Goal: Task Accomplishment & Management: Manage account settings

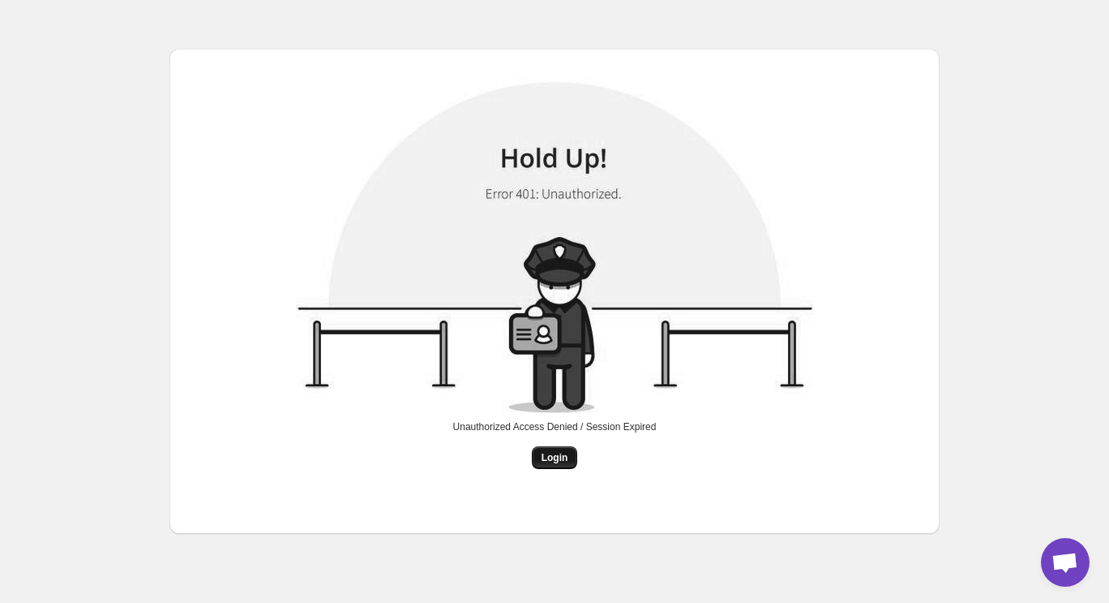
click at [564, 454] on span "Login" at bounding box center [555, 457] width 27 height 13
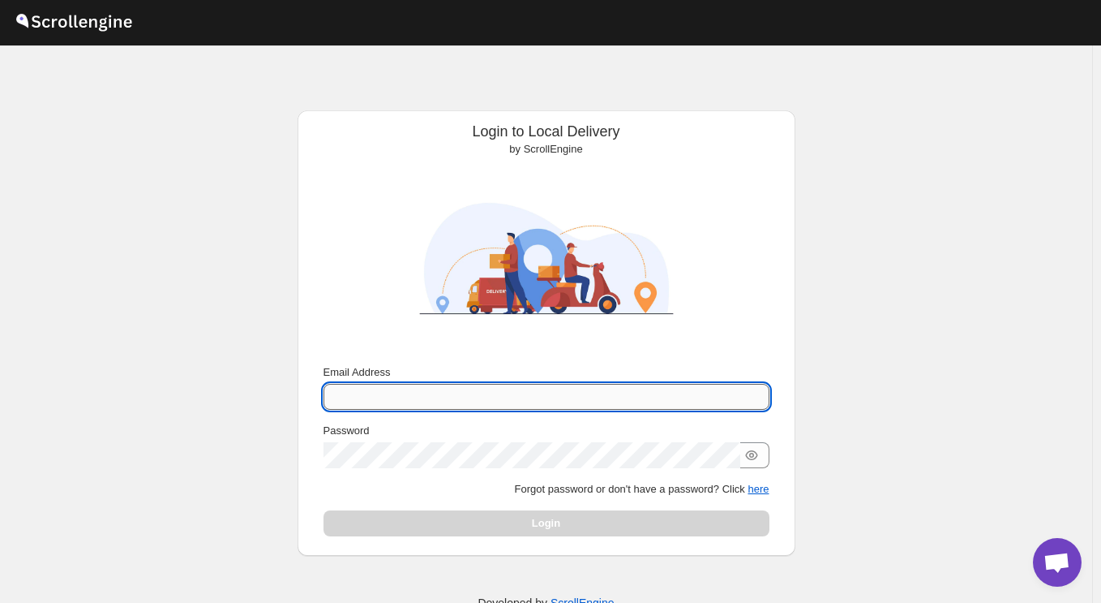
click at [429, 397] on input "Email Address" at bounding box center [547, 397] width 446 height 26
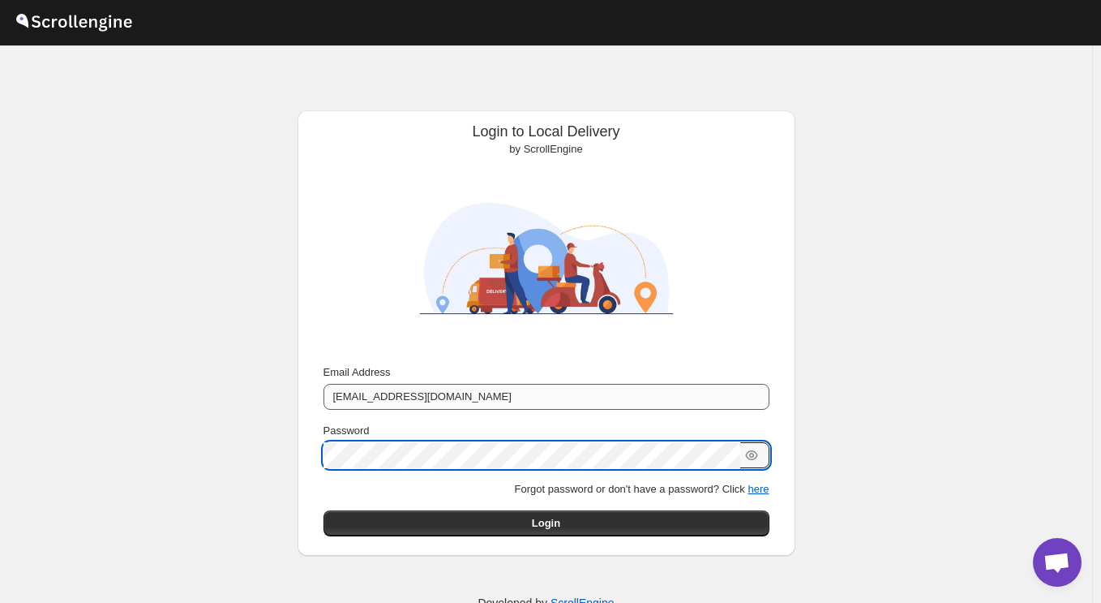
click at [324, 110] on button "Submit" at bounding box center [347, 118] width 46 height 17
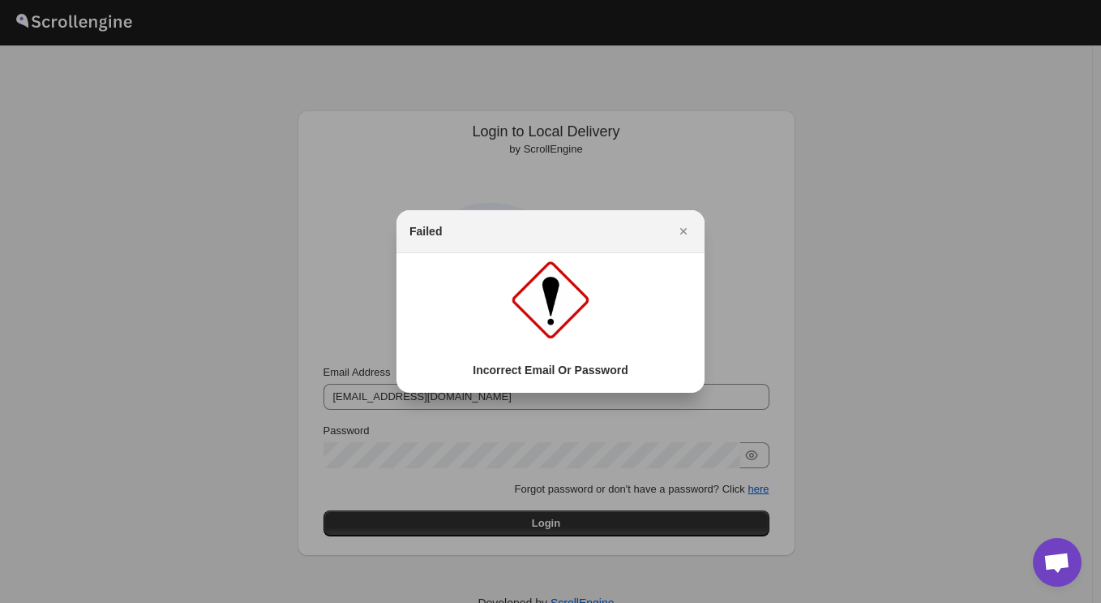
click at [615, 330] on div ":r10:" at bounding box center [551, 303] width 282 height 86
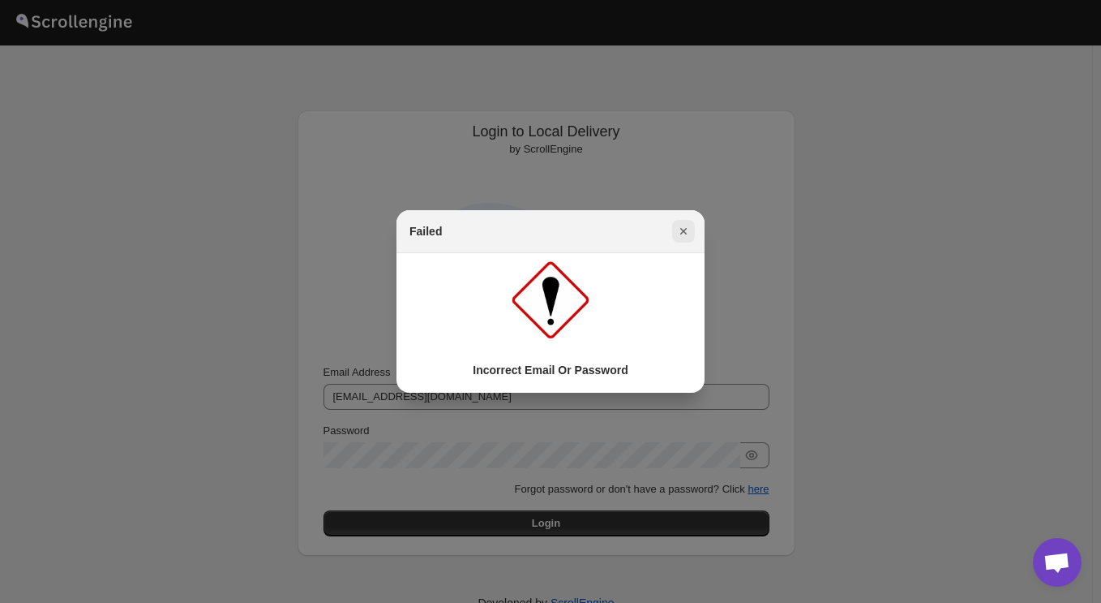
click at [685, 233] on icon "Close" at bounding box center [683, 231] width 6 height 6
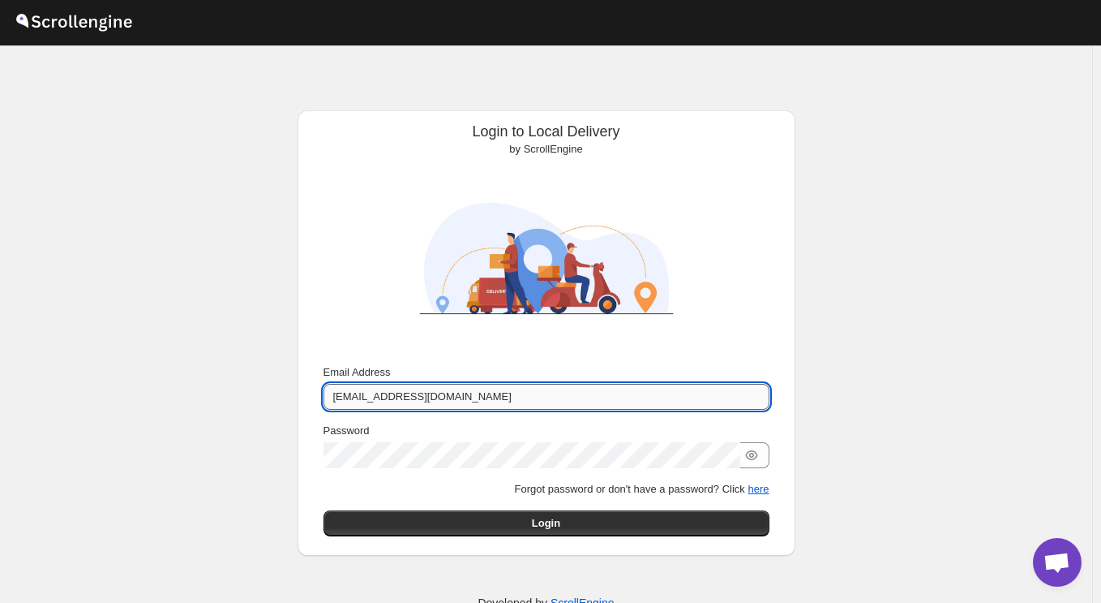
click at [354, 399] on input "zaarer@avanza.cafe" at bounding box center [547, 397] width 446 height 26
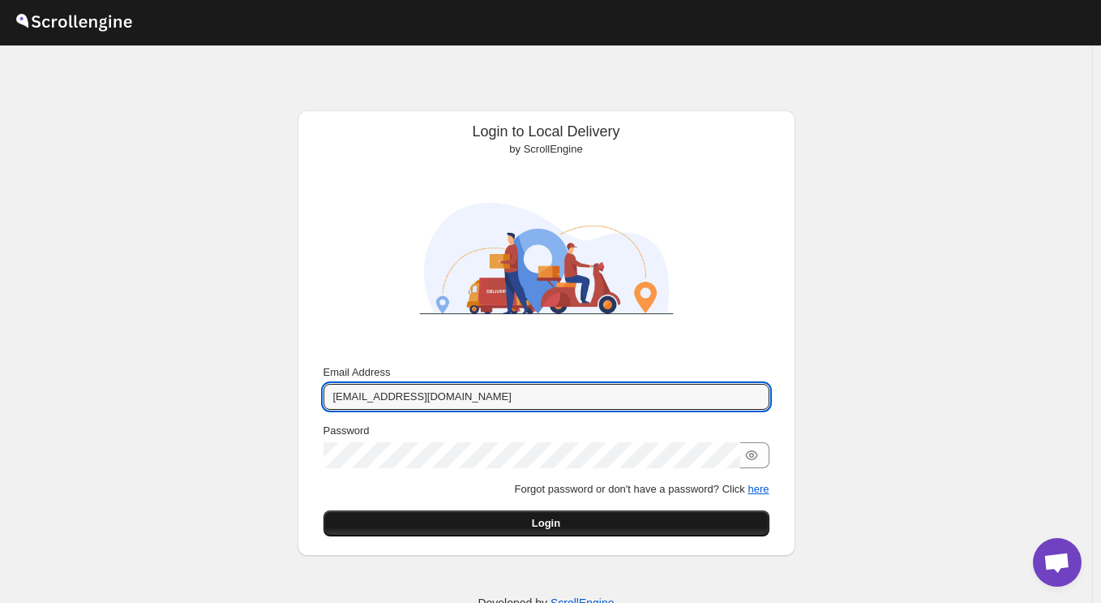
type input "info@avanza.cafe"
click at [477, 521] on button "Login" at bounding box center [547, 523] width 446 height 26
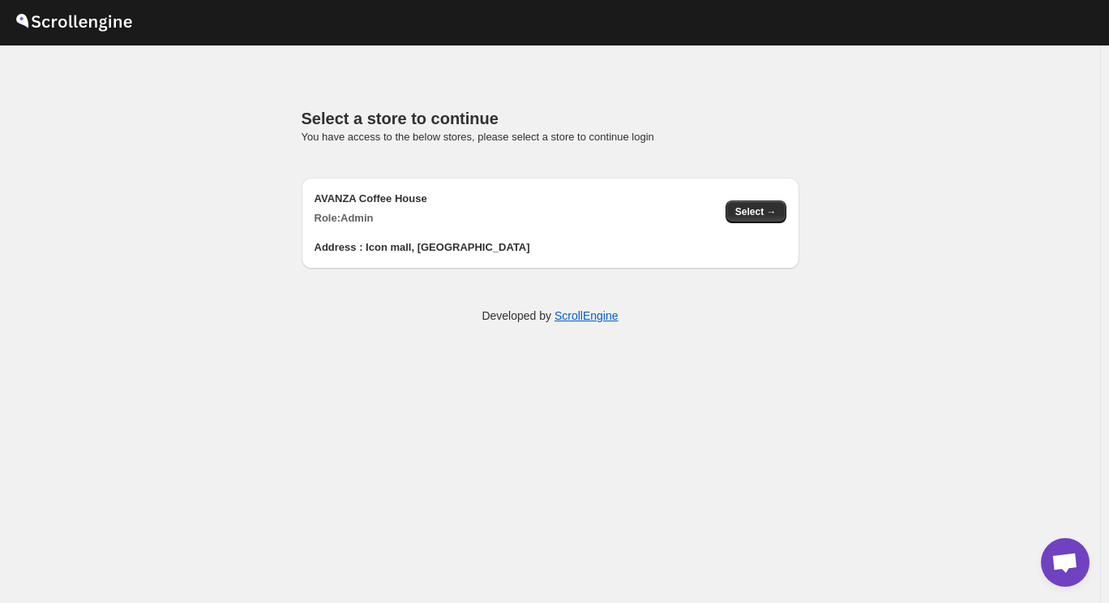
click at [467, 225] on div "AVANZA Coffee House Role: Admin" at bounding box center [514, 209] width 398 height 36
click at [753, 217] on span "Select →" at bounding box center [756, 211] width 41 height 13
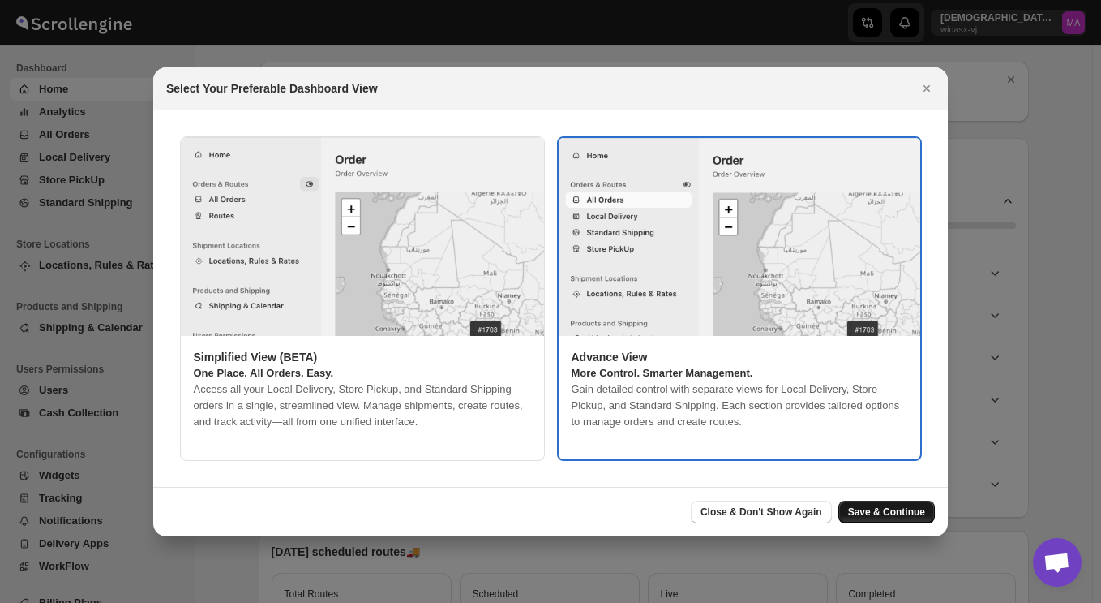
click at [874, 514] on span "Save & Continue" at bounding box center [886, 511] width 77 height 13
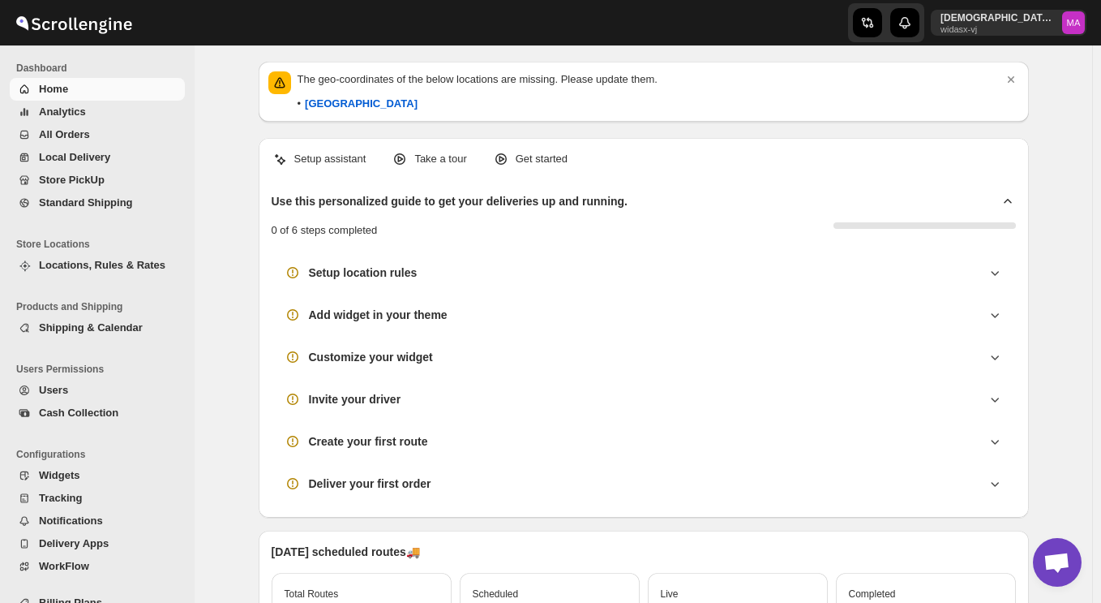
click at [157, 30] on div at bounding box center [97, 22] width 195 height 41
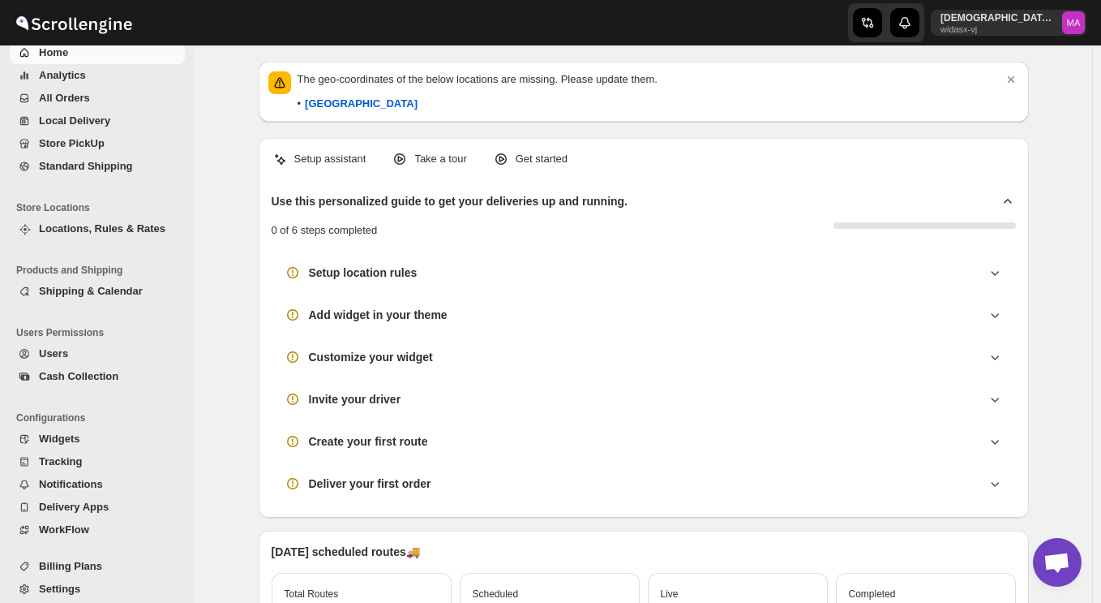
scroll to position [47, 0]
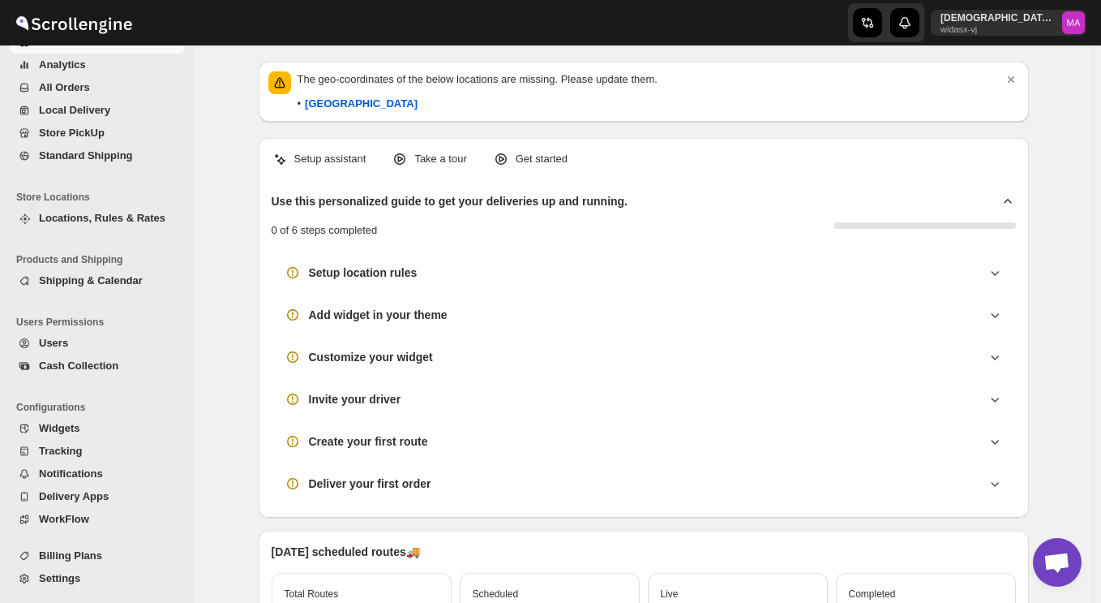
click at [66, 580] on span "Settings" at bounding box center [59, 578] width 41 height 12
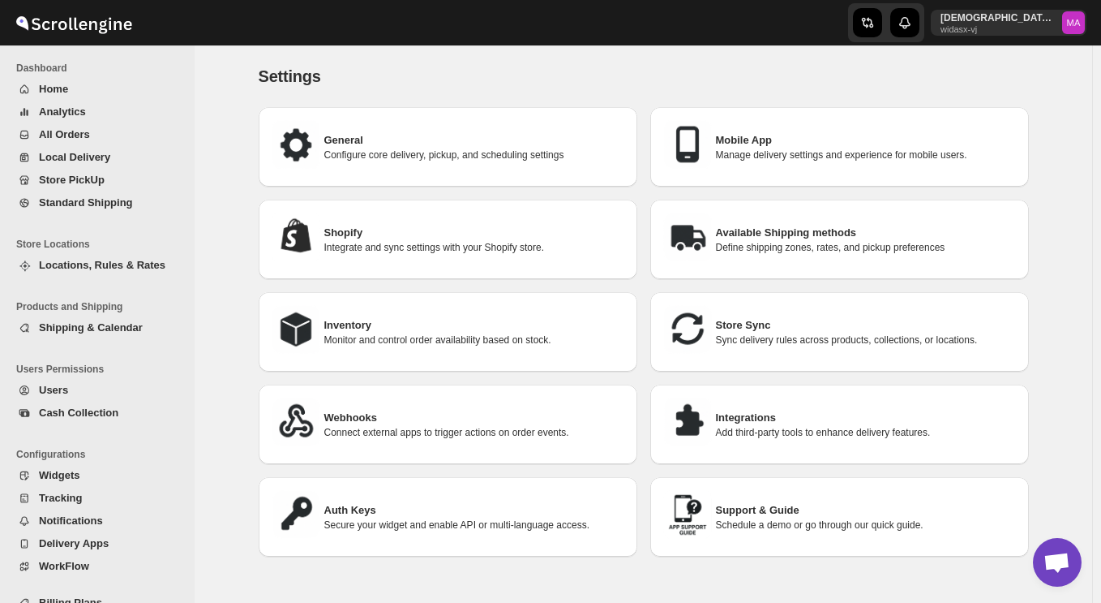
click at [359, 145] on h3 "General" at bounding box center [474, 140] width 300 height 16
select select "m"
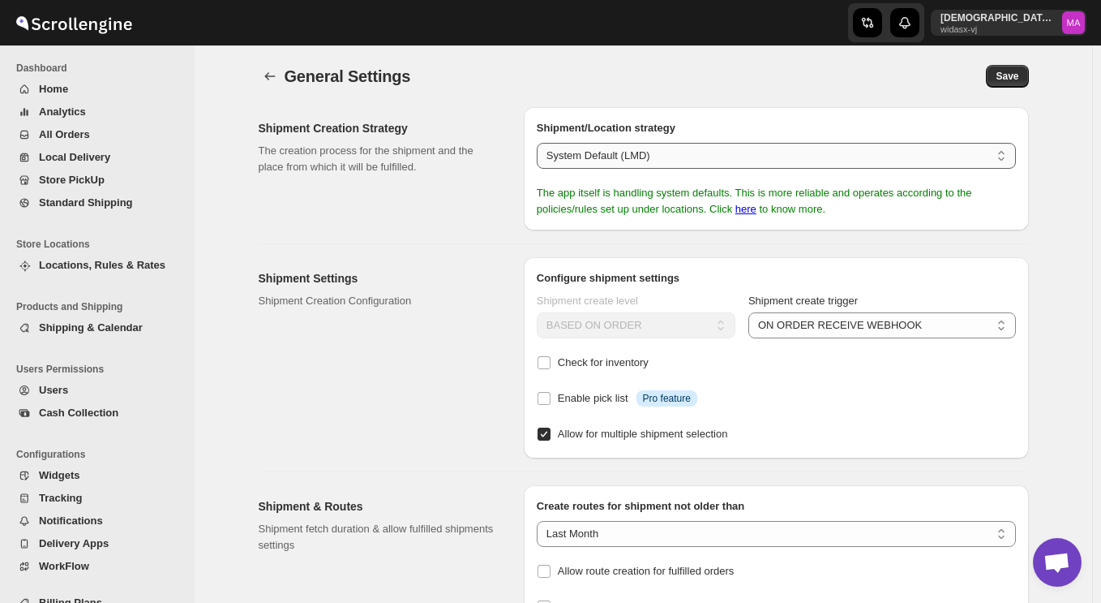
click at [716, 154] on select "System Default (LMD) Shopify Default" at bounding box center [776, 156] width 479 height 26
click at [688, 157] on select "System Default (LMD) Shopify Default" at bounding box center [776, 156] width 479 height 26
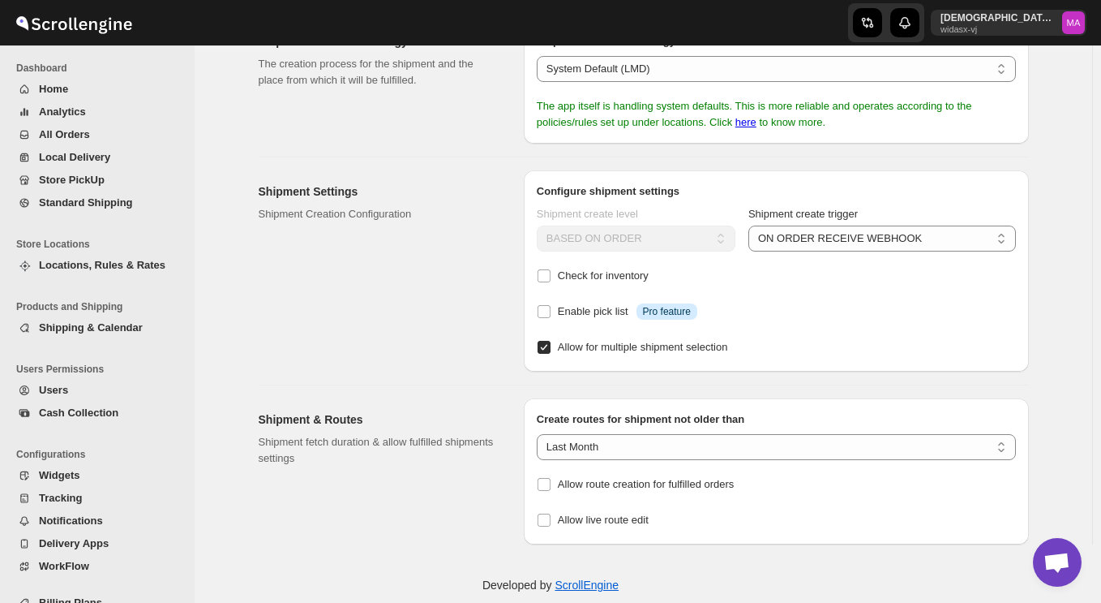
scroll to position [89, 0]
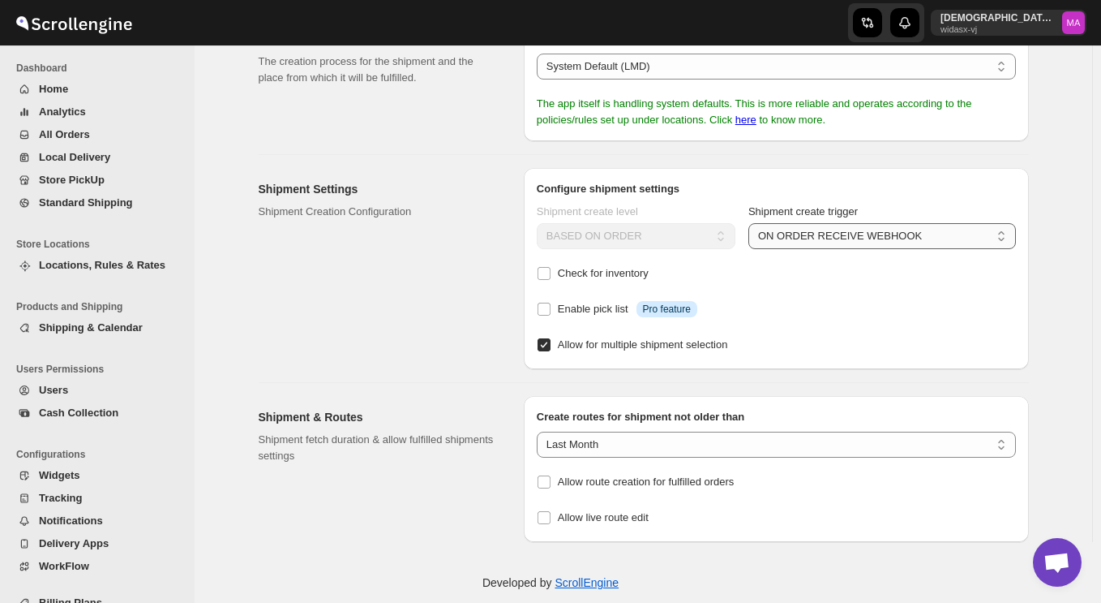
click at [882, 239] on select "ON ORDER RECEIVE WEBHOOK PROCESS MANUALLY" at bounding box center [883, 236] width 268 height 26
click at [408, 298] on div "Shipment Settings Shipment Creation Configuration" at bounding box center [385, 268] width 252 height 201
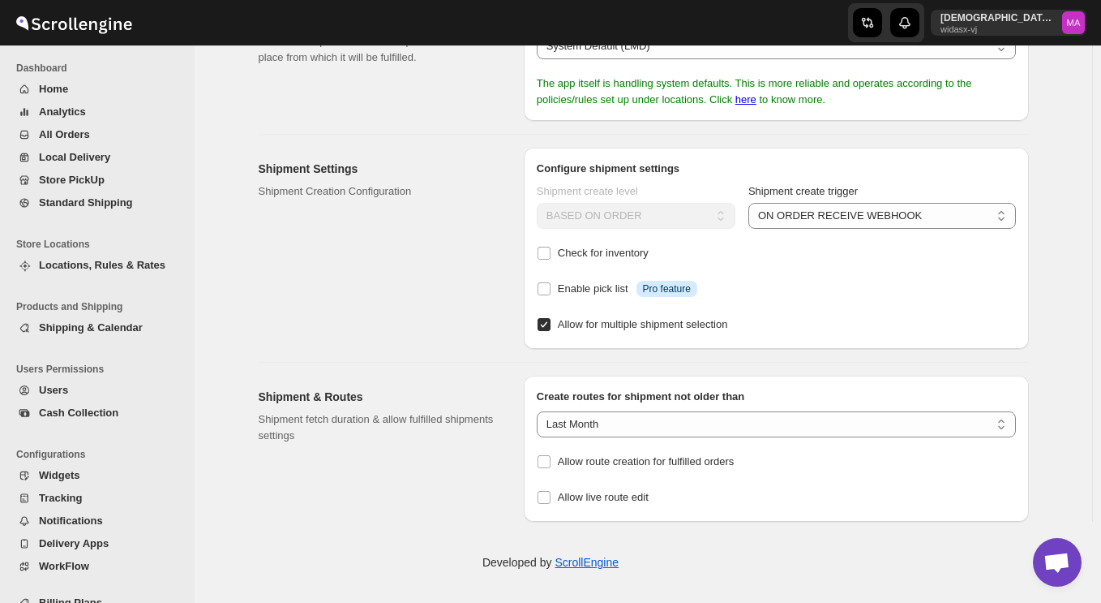
click at [453, 299] on div "Shipment Settings Shipment Creation Configuration" at bounding box center [385, 248] width 252 height 201
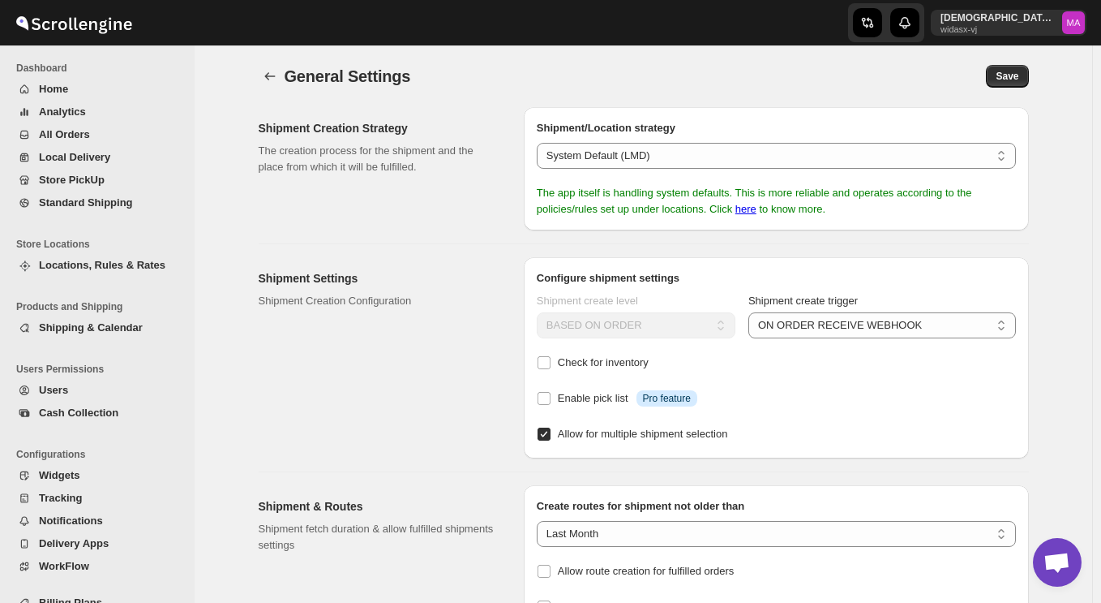
click at [414, 358] on div "Shipment Settings Shipment Creation Configuration" at bounding box center [385, 357] width 252 height 201
click at [285, 366] on div "Shipment Settings Shipment Creation Configuration" at bounding box center [385, 357] width 252 height 201
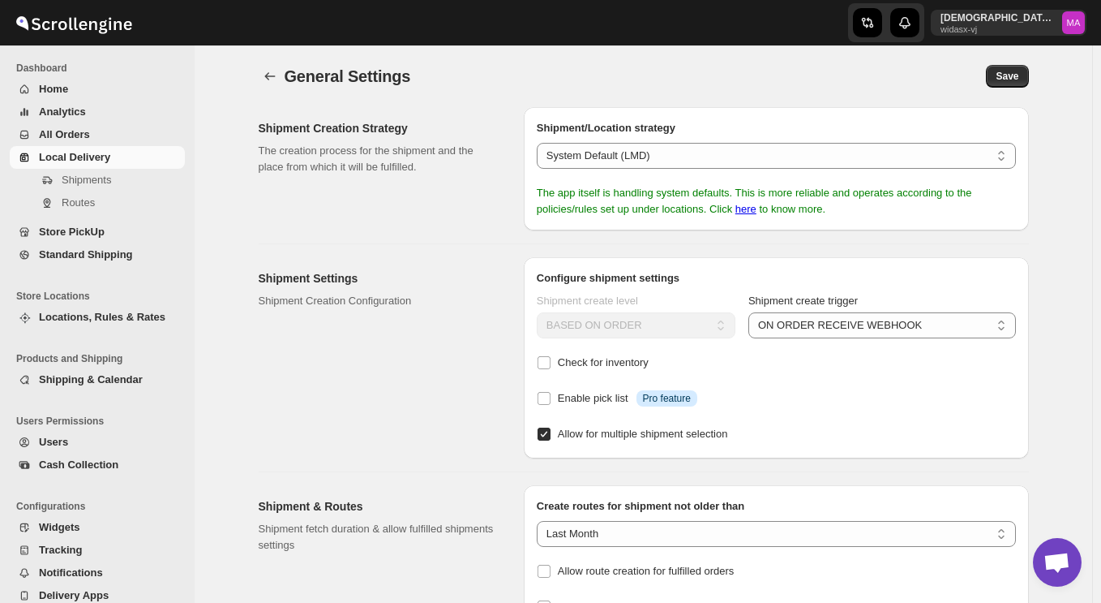
click at [107, 161] on span "Local Delivery" at bounding box center [74, 157] width 71 height 12
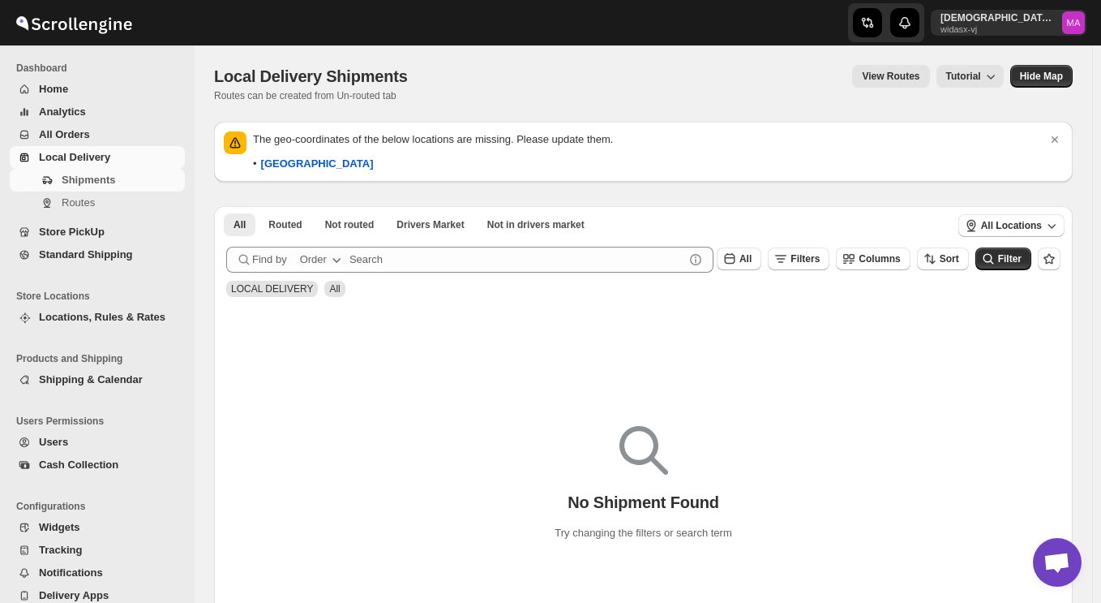
click at [806, 87] on div "View Routes Tutorial" at bounding box center [715, 76] width 577 height 23
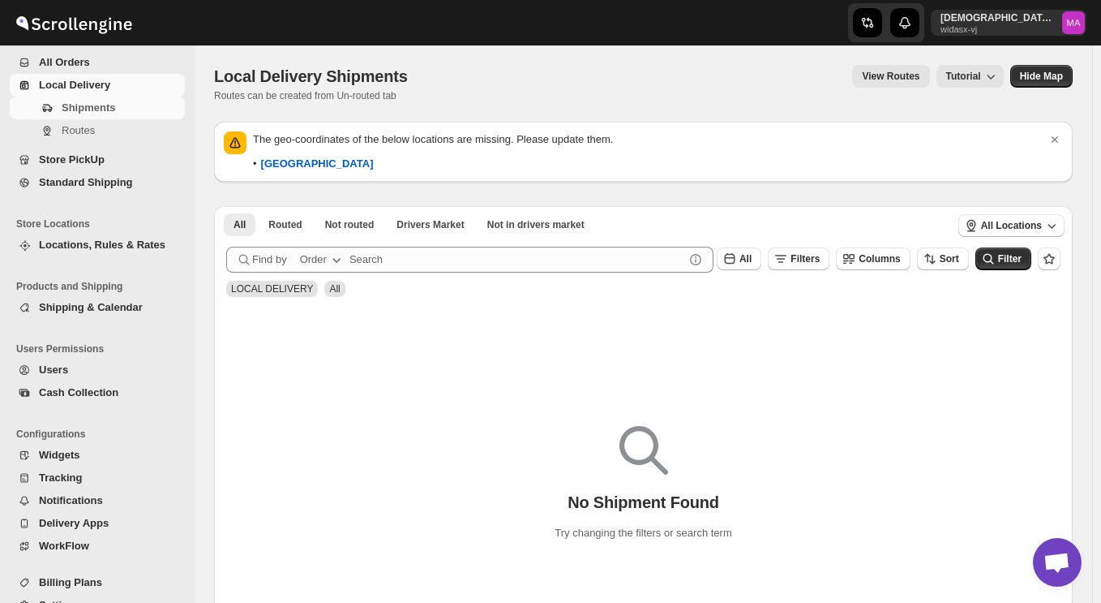
scroll to position [99, 0]
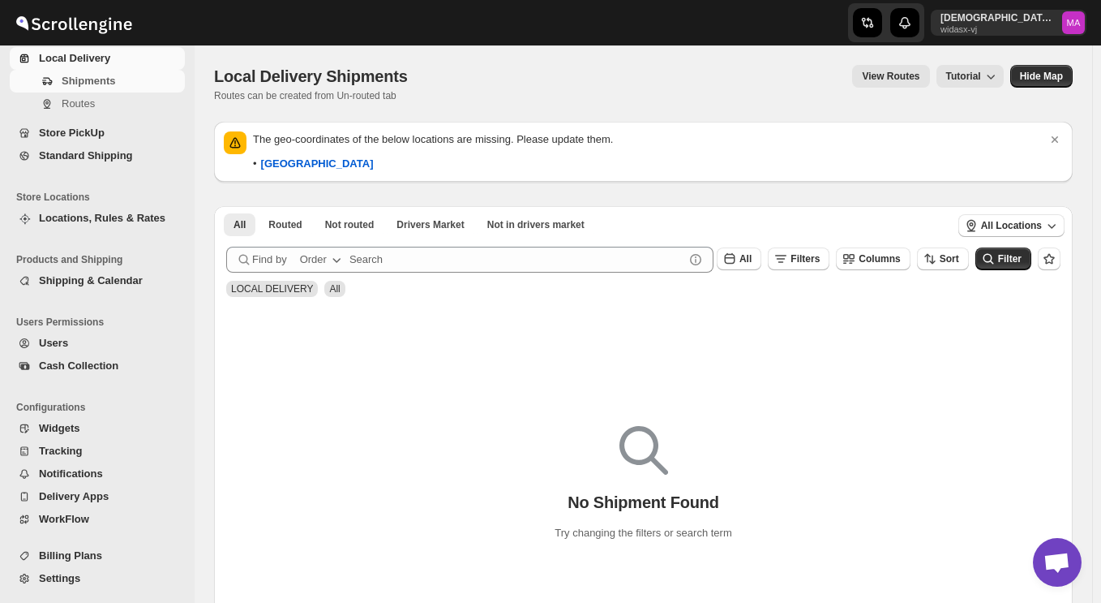
click at [424, 97] on div "Local Delivery Shipments Routes can be created from Un-routed tab View Routes T…" at bounding box center [643, 83] width 859 height 37
click at [92, 581] on span "Settings" at bounding box center [110, 578] width 143 height 16
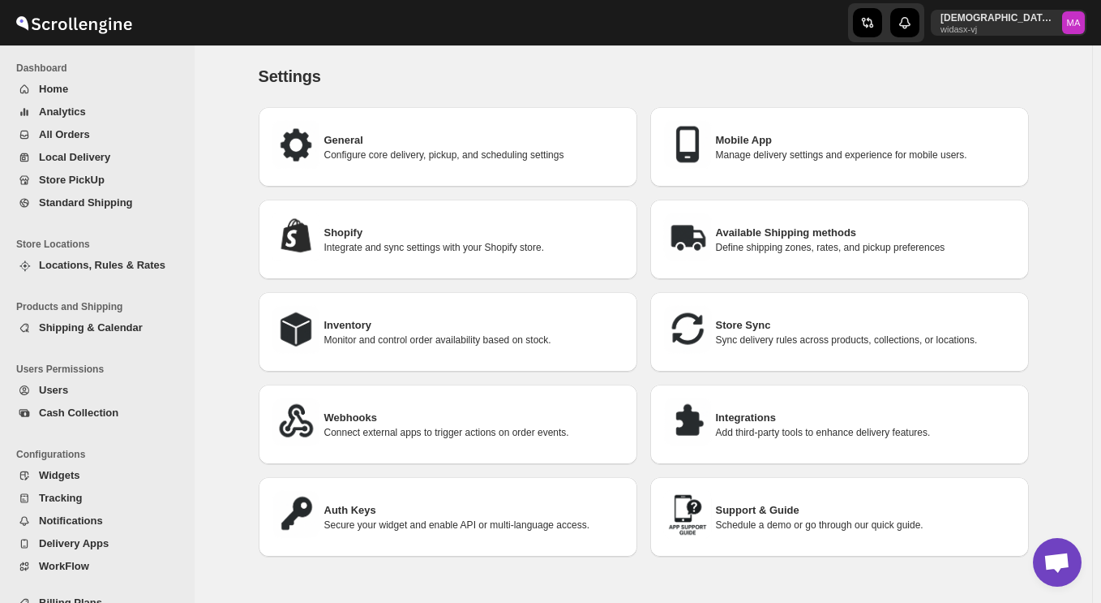
click at [598, 64] on div "Settings. This page is ready Settings" at bounding box center [644, 76] width 770 height 62
click at [908, 148] on p "Manage delivery settings and experience for mobile users." at bounding box center [866, 154] width 300 height 13
select select "AVERAGE"
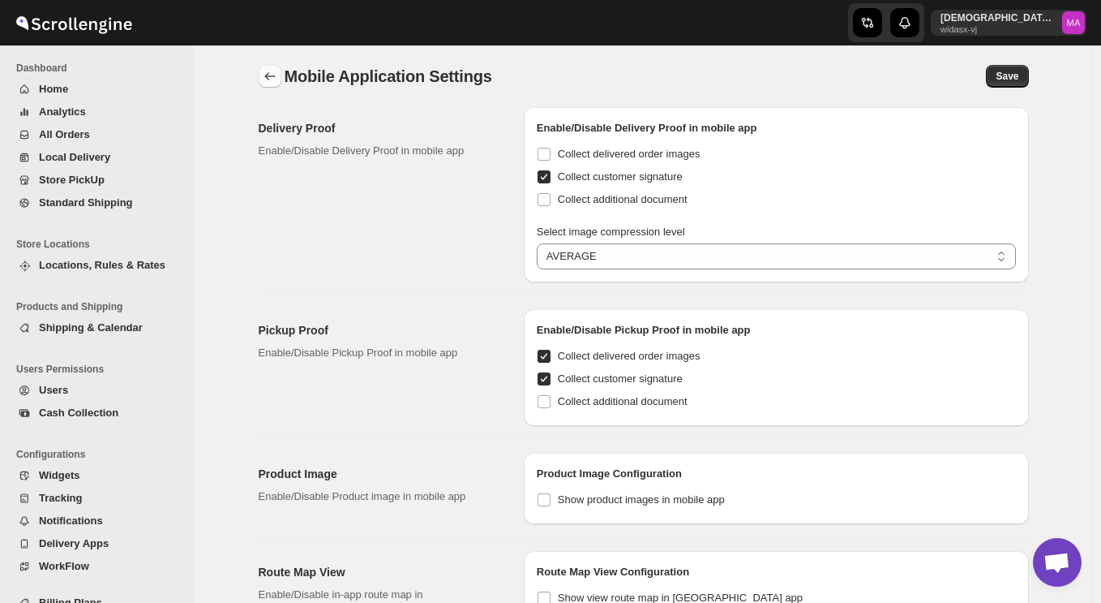
click at [269, 79] on icon "back" at bounding box center [270, 76] width 16 height 16
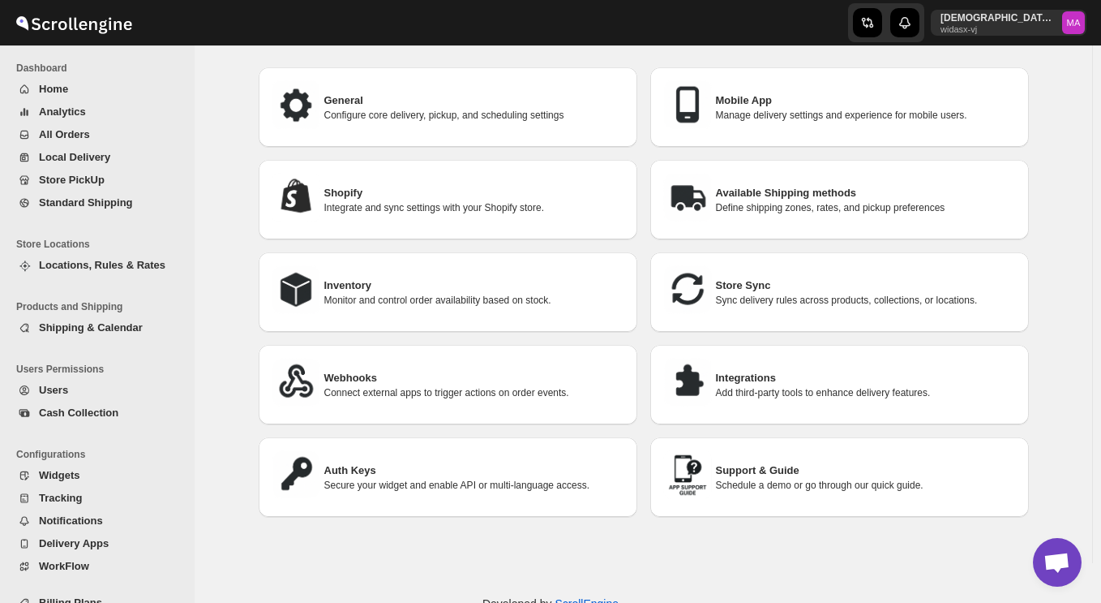
scroll to position [42, 0]
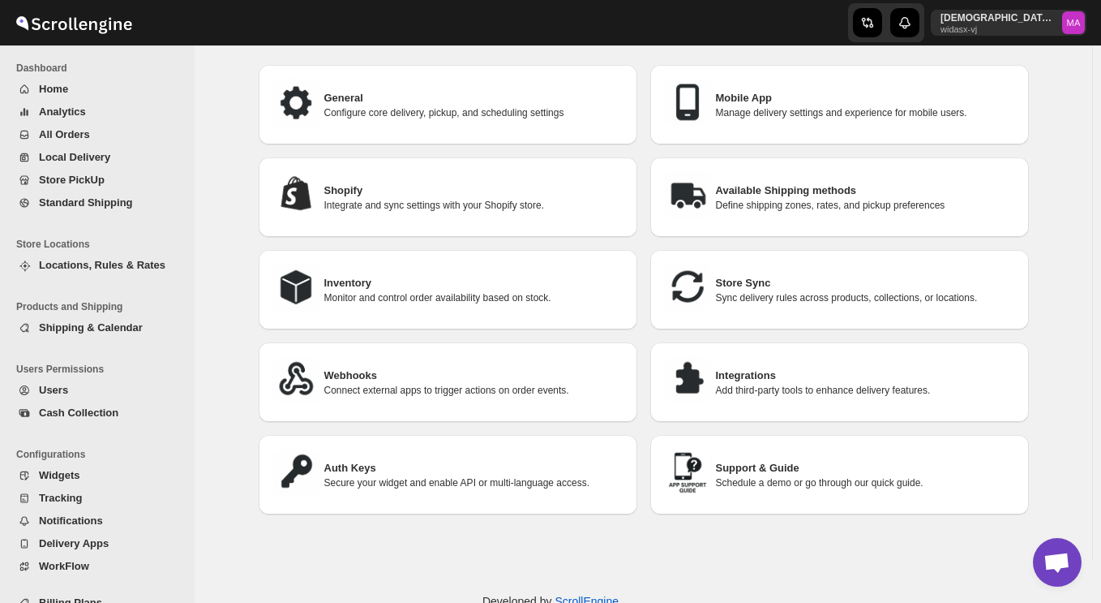
click at [484, 479] on p "Secure your widget and enable API or multi-language access." at bounding box center [474, 482] width 300 height 13
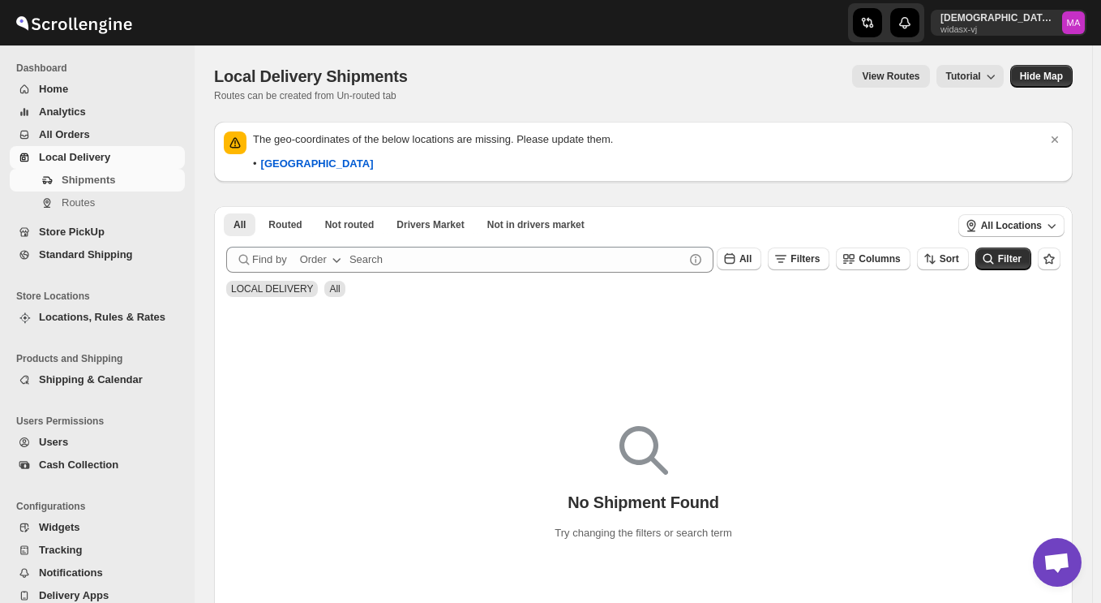
click at [47, 83] on span "Home" at bounding box center [53, 89] width 29 height 12
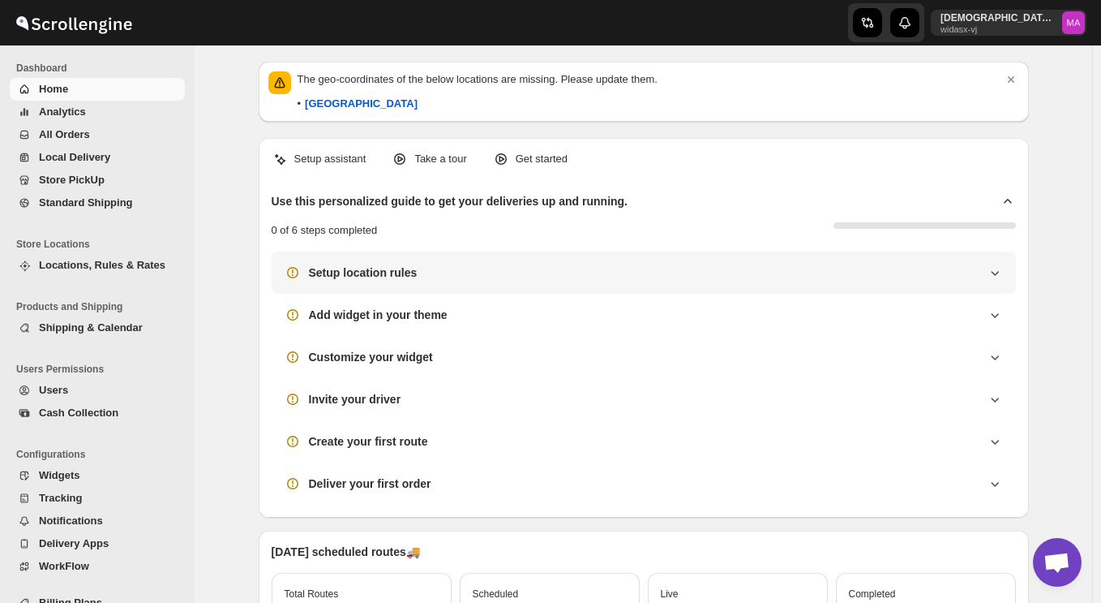
click at [341, 281] on div "Setup location rules" at bounding box center [644, 272] width 745 height 42
click at [347, 264] on div "Setup location rules" at bounding box center [644, 272] width 745 height 42
click at [999, 271] on icon at bounding box center [995, 272] width 16 height 16
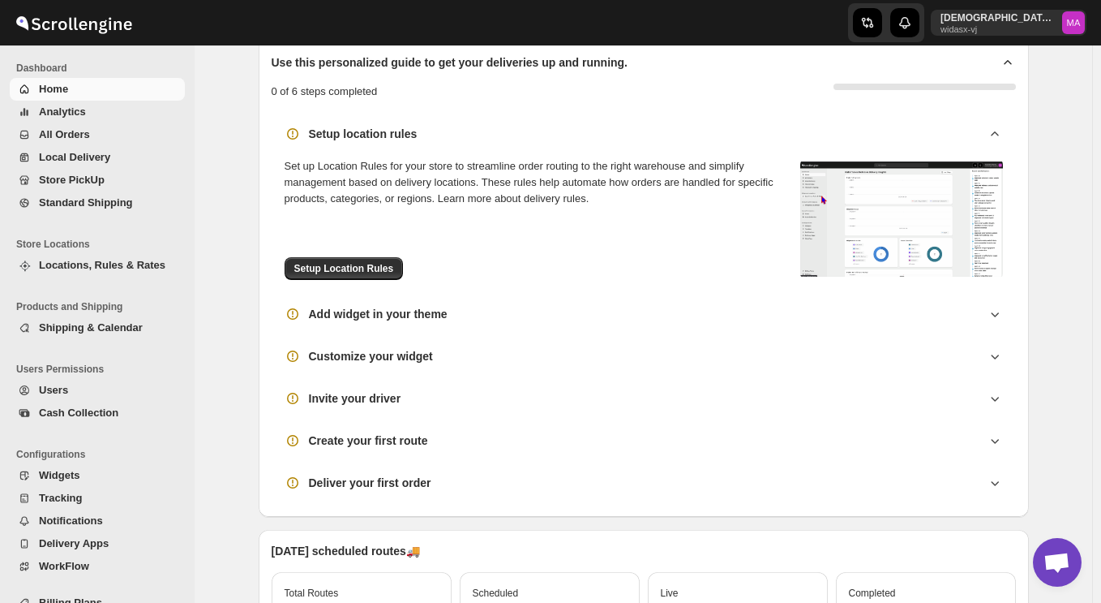
scroll to position [148, 0]
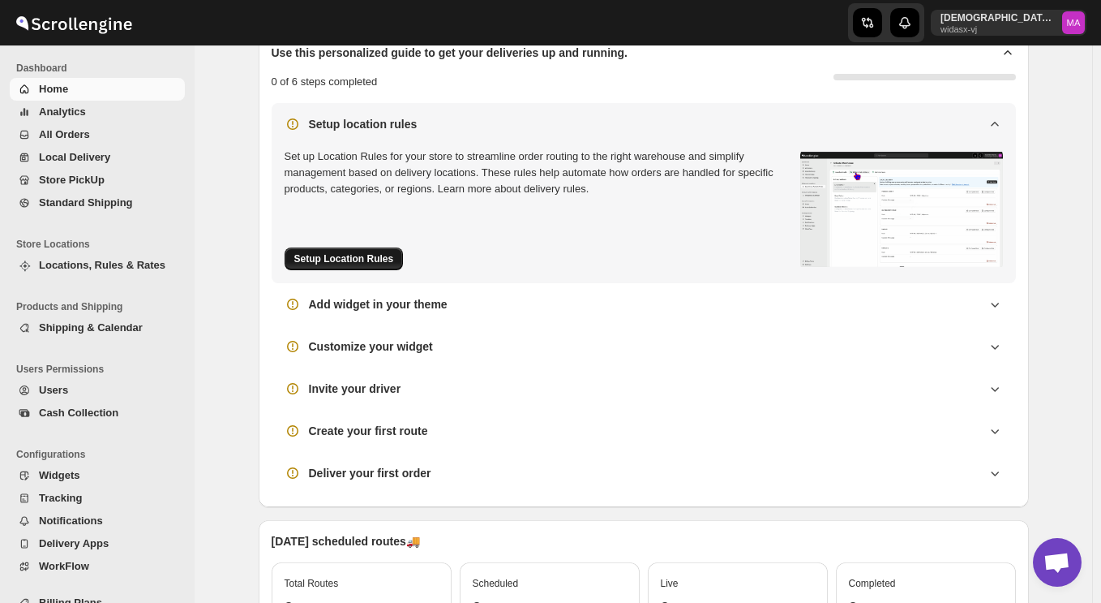
click at [341, 264] on span "Setup Location Rules" at bounding box center [344, 258] width 100 height 13
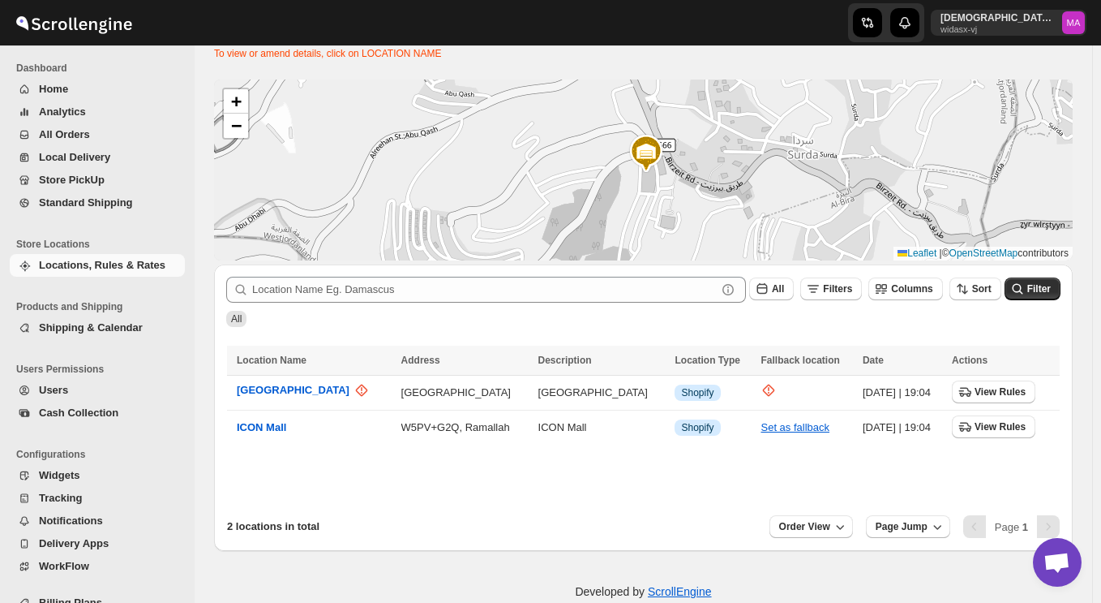
scroll to position [71, 0]
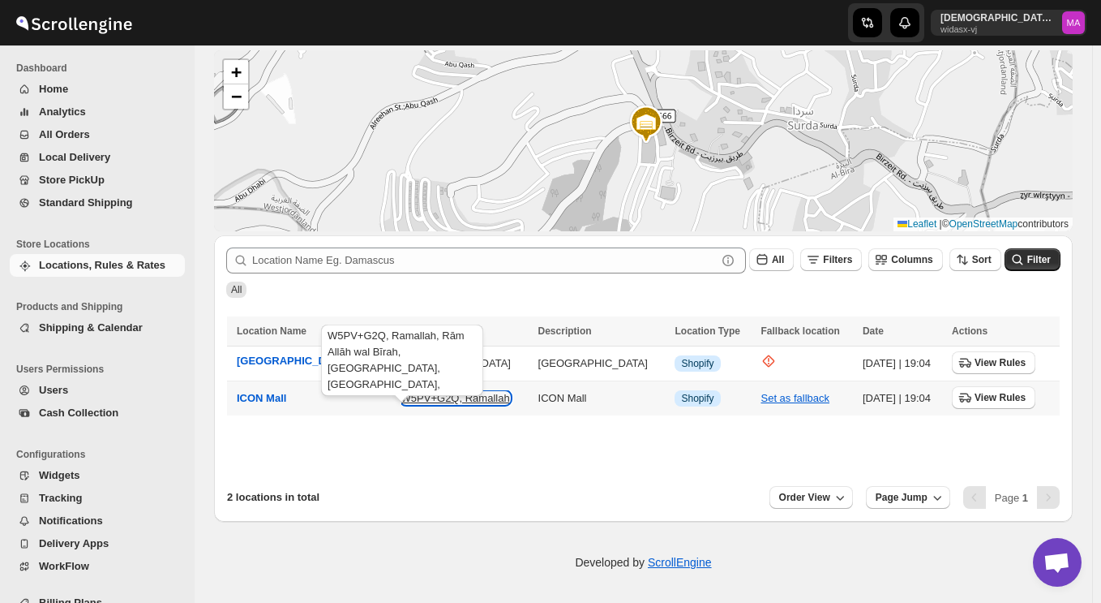
click at [401, 399] on button "W5PV+G2Q, Ramallah" at bounding box center [455, 398] width 109 height 12
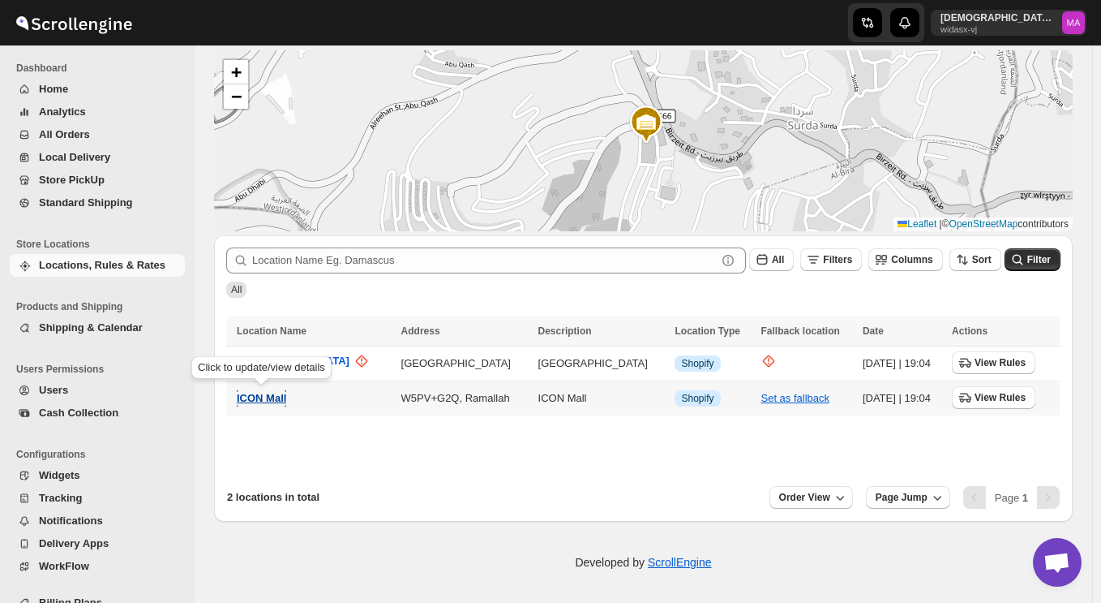
click at [285, 401] on span "ICON Mall" at bounding box center [261, 398] width 49 height 12
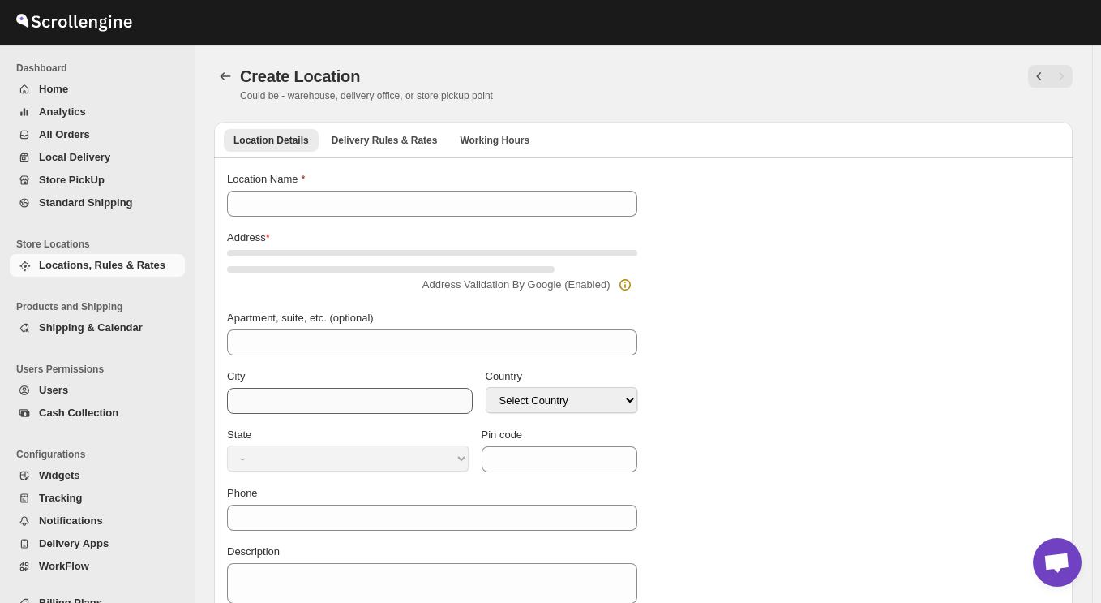
type input "ICON Mall"
type input "W5PV+G2Q"
type input "Ramallah"
select select "PS"
type input "[PHONE_NUMBER]"
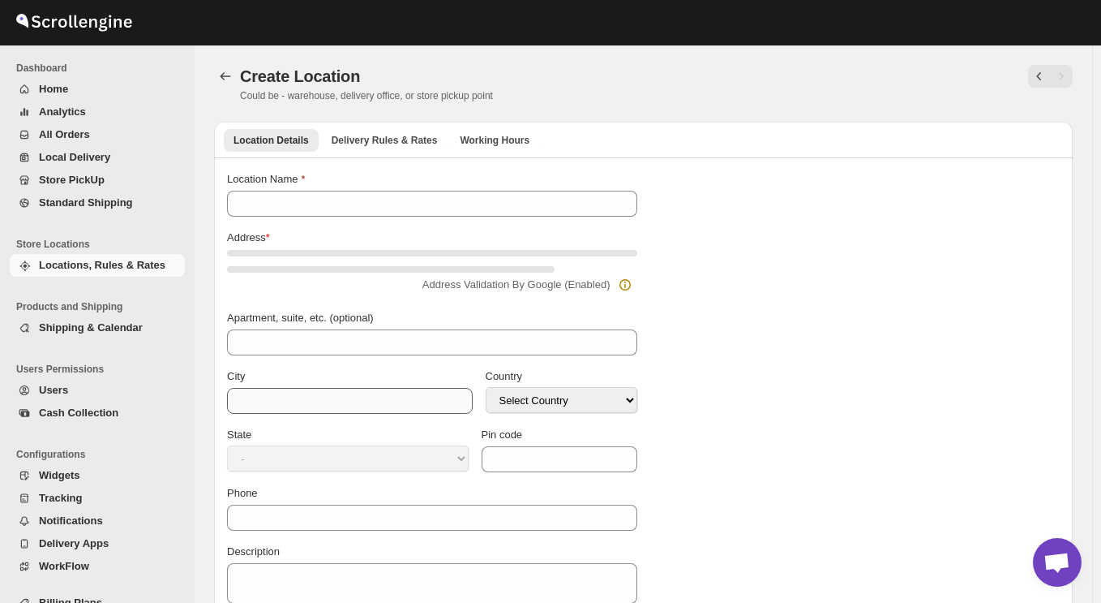
type textarea "ICON Mall"
select select "Rām Allāh wal Bīrah"
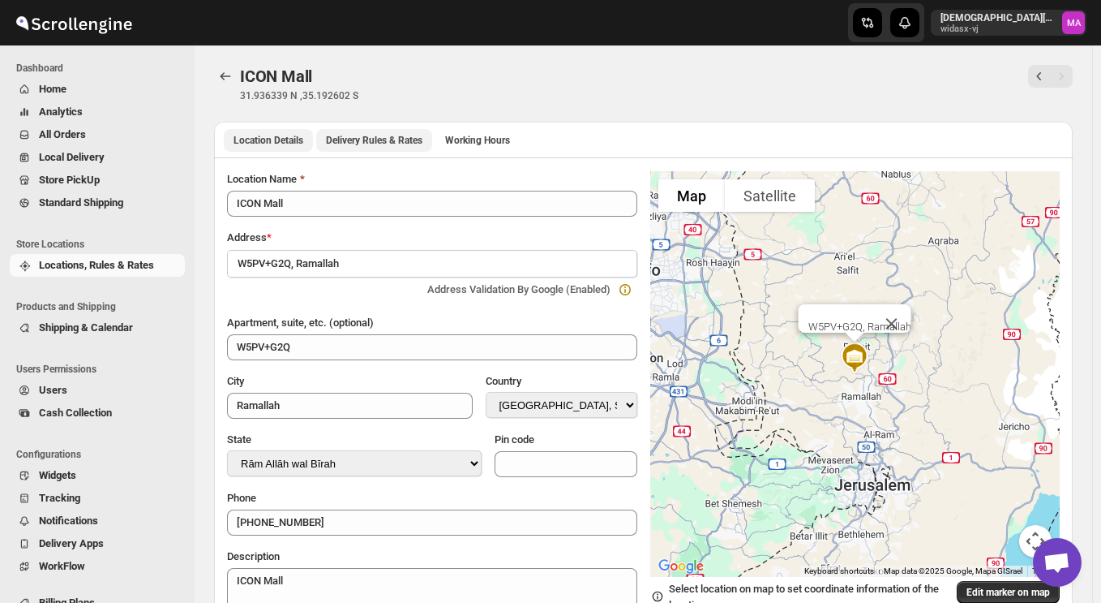
click at [379, 141] on span "Delivery Rules & Rates" at bounding box center [374, 140] width 97 height 13
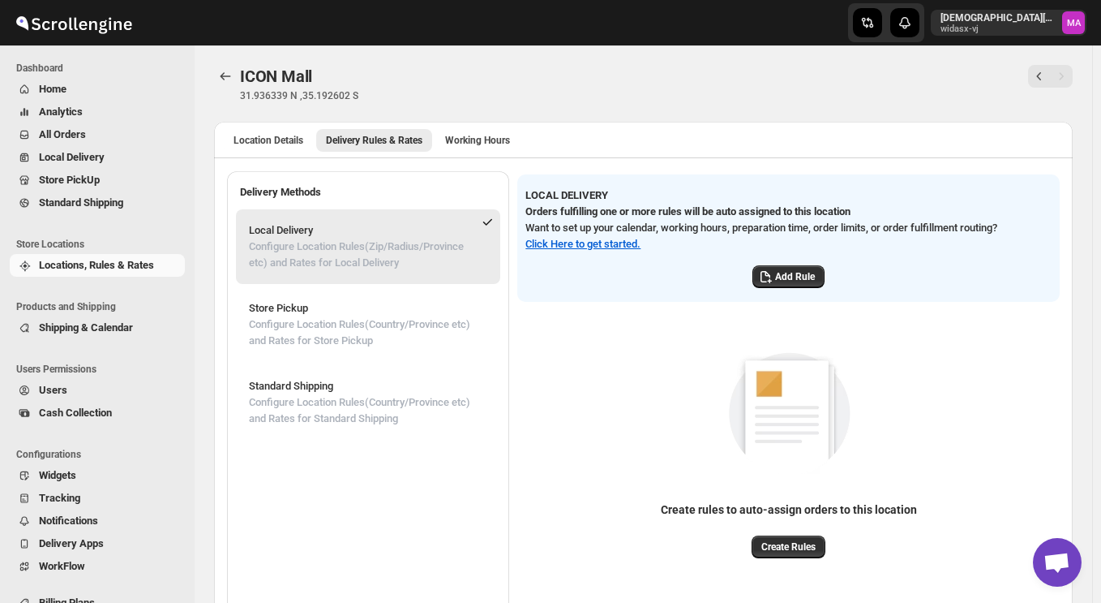
click at [59, 328] on span "Shipping & Calendar" at bounding box center [86, 327] width 94 height 12
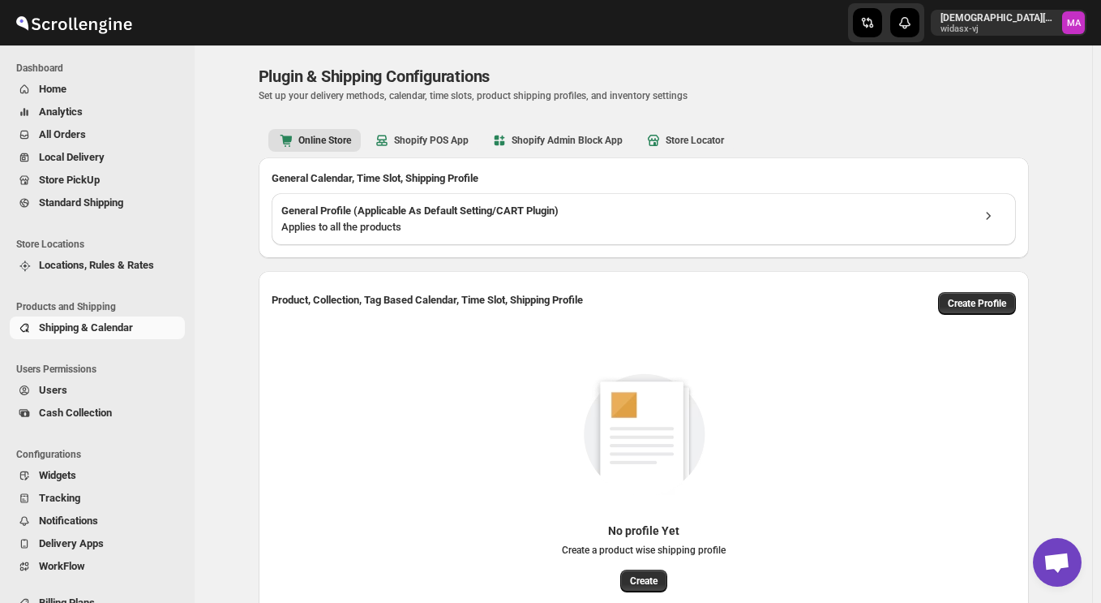
click at [227, 275] on div "Plugin & Shipping Configurations. This page is ready Plugin & Shipping Configur…" at bounding box center [644, 391] width 898 height 693
click at [444, 142] on b "Shopify POS App" at bounding box center [421, 140] width 95 height 16
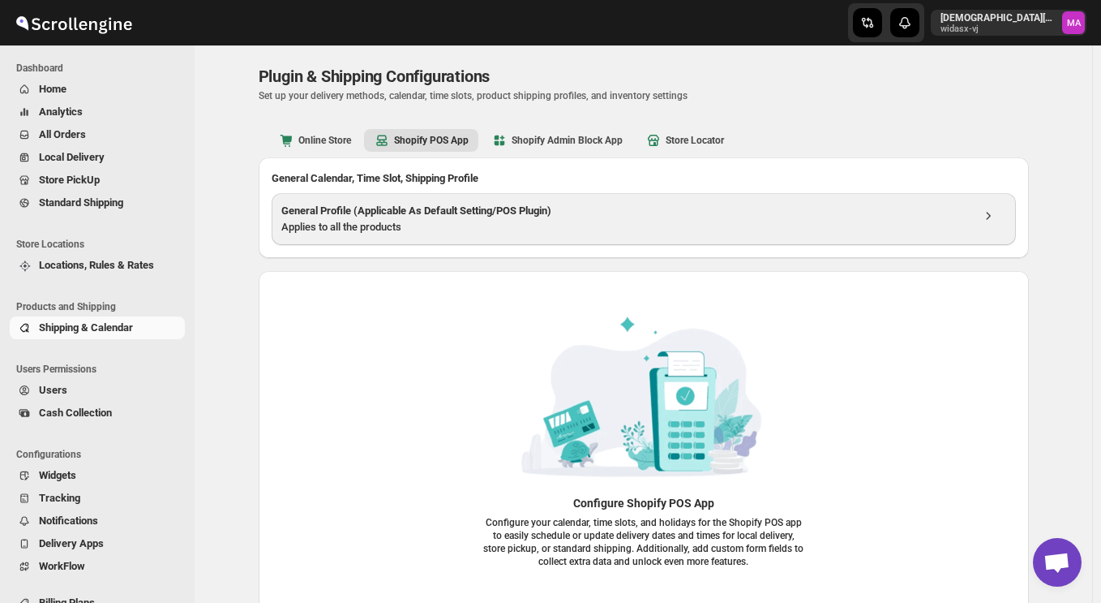
click at [368, 234] on div "Applies to all the products" at bounding box center [625, 227] width 689 height 16
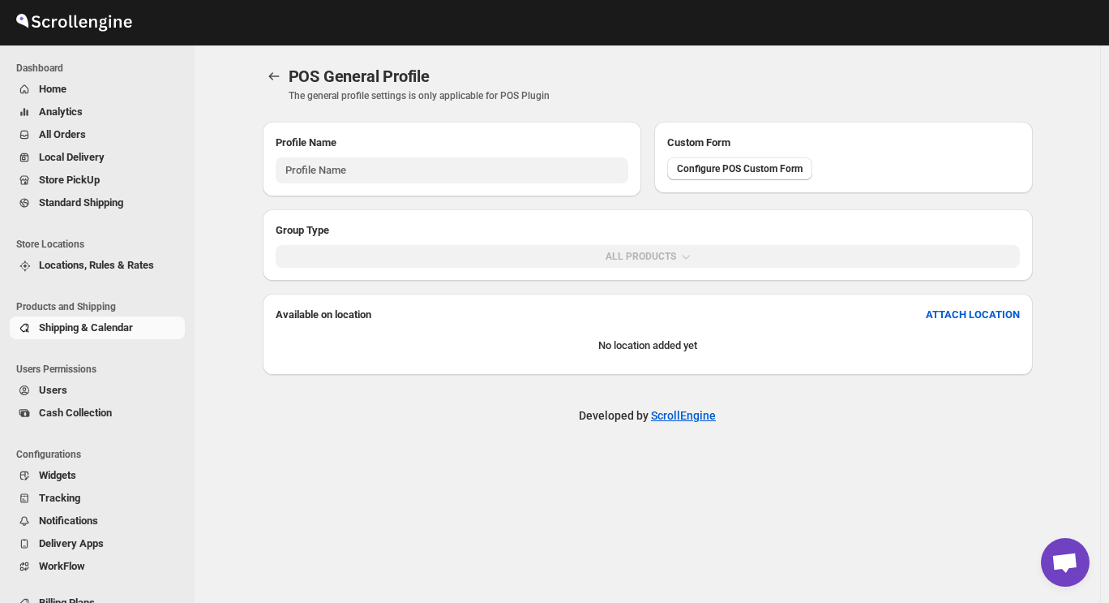
type input "General POS Profile (Applicable for POS App)"
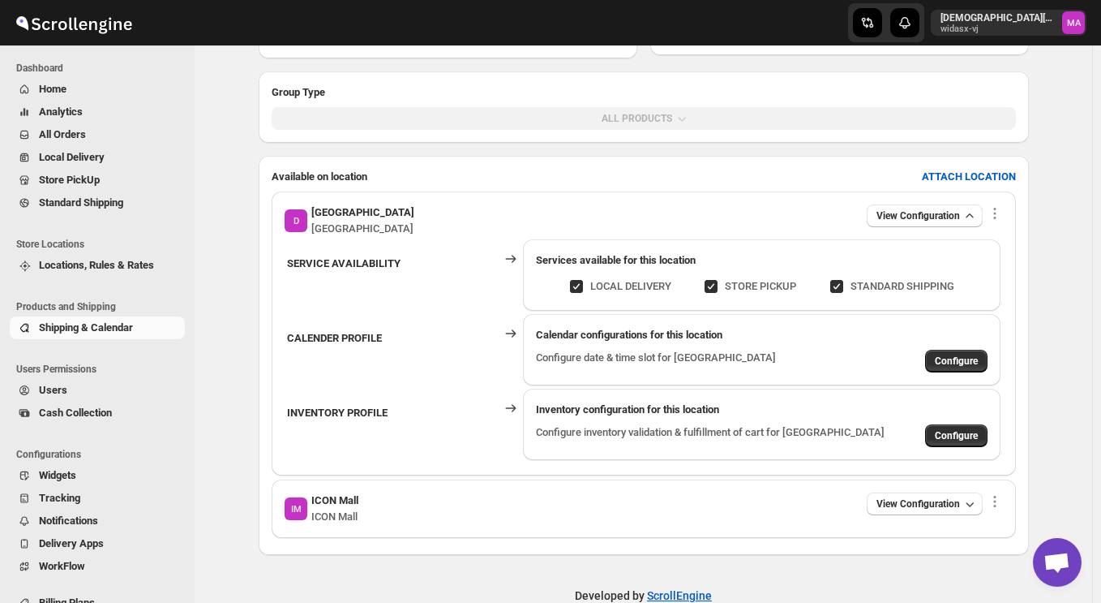
scroll to position [142, 0]
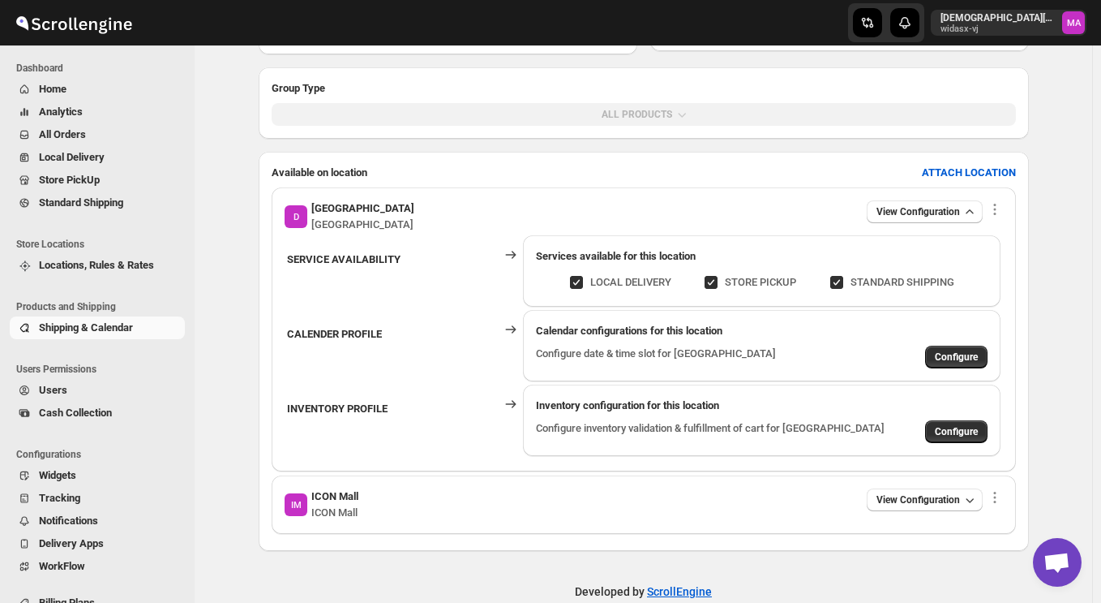
click at [583, 281] on span at bounding box center [576, 282] width 13 height 13
click at [583, 281] on input "LOCAL DELIVERY" at bounding box center [583, 282] width 13 height 13
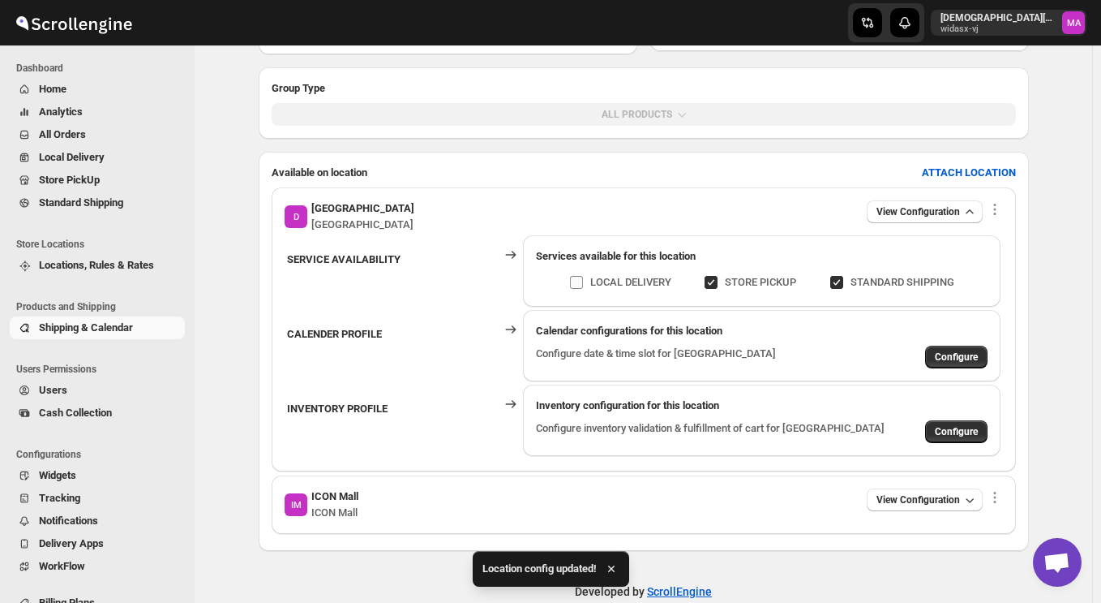
click at [584, 283] on input "LOCAL DELIVERY" at bounding box center [583, 282] width 13 height 13
click at [581, 282] on span at bounding box center [576, 282] width 13 height 13
click at [581, 282] on input "LOCAL DELIVERY" at bounding box center [583, 282] width 13 height 13
click at [581, 282] on span at bounding box center [576, 282] width 13 height 13
click at [581, 282] on input "LOCAL DELIVERY" at bounding box center [583, 282] width 13 height 13
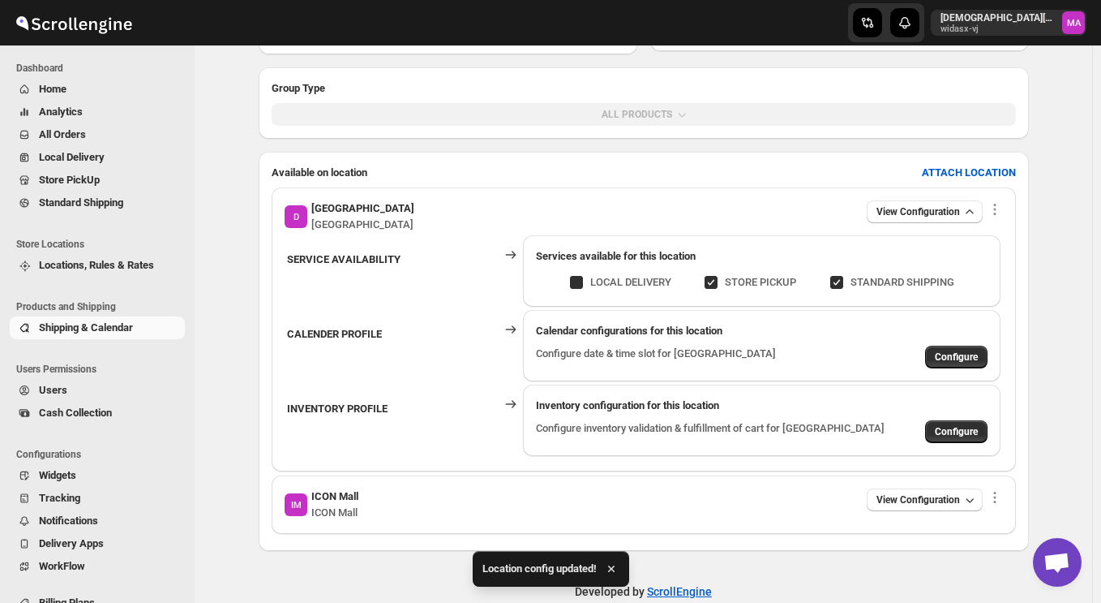
checkbox input "true"
